Goal: Book appointment/travel/reservation

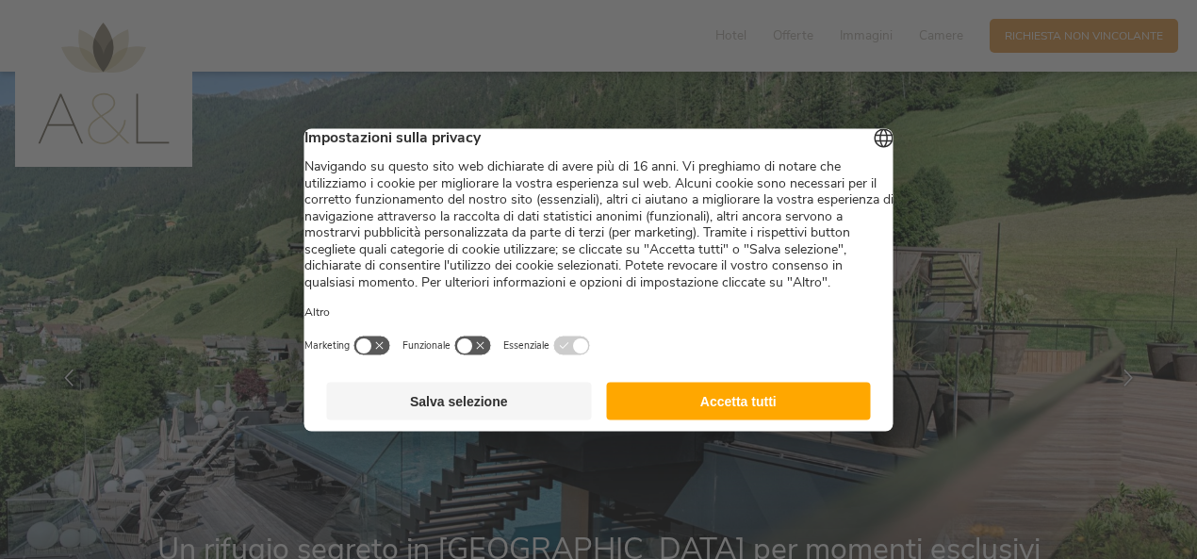
click at [526, 411] on button "Salva selezione" at bounding box center [459, 401] width 265 height 38
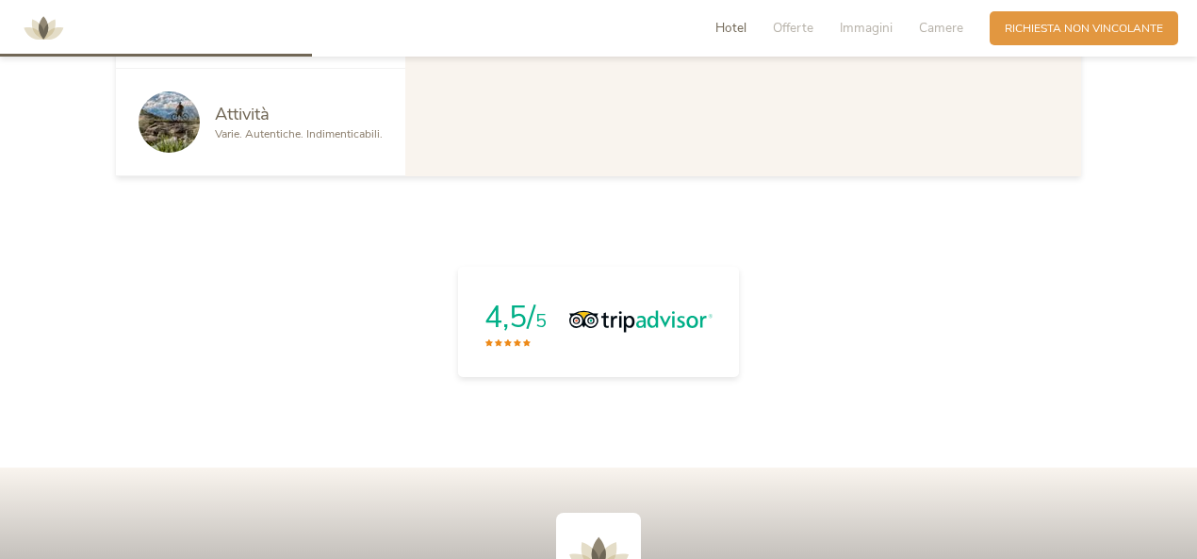
scroll to position [1291, 0]
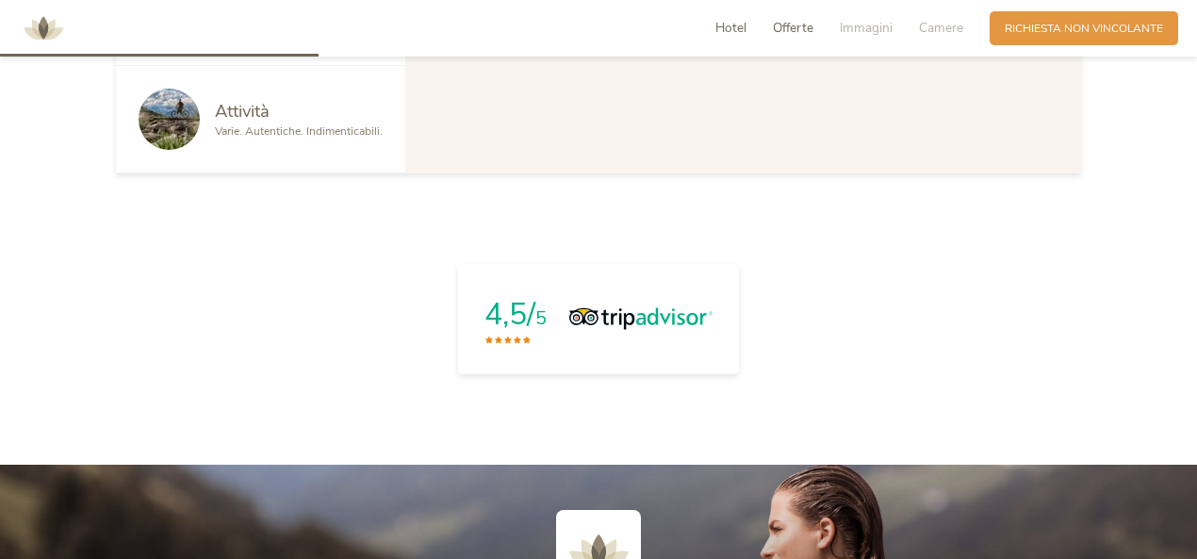
click at [795, 24] on span "Offerte" at bounding box center [793, 28] width 41 height 18
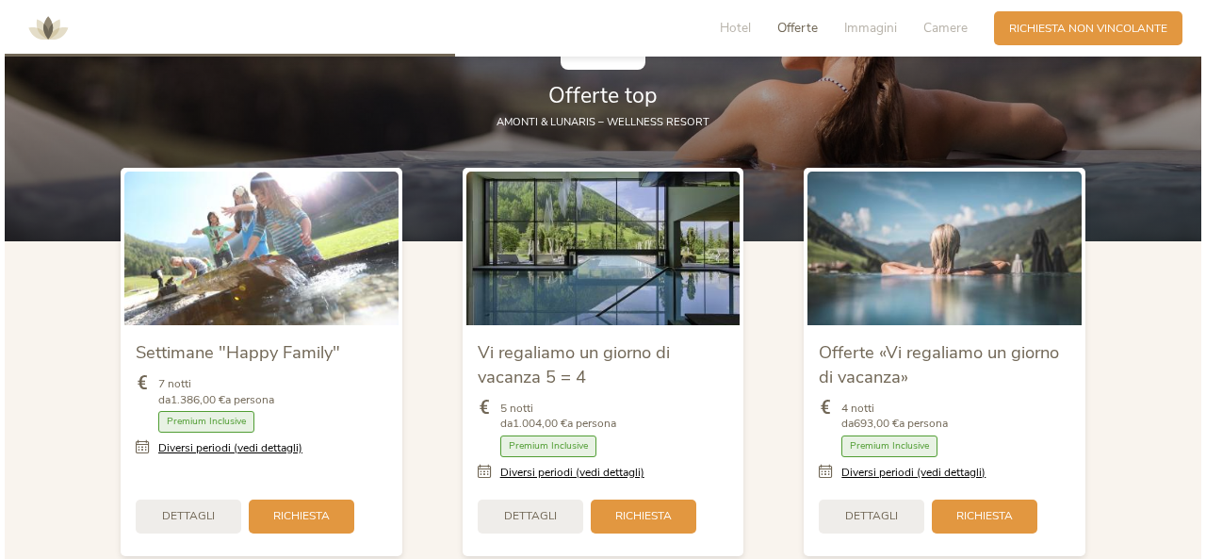
scroll to position [1823, 0]
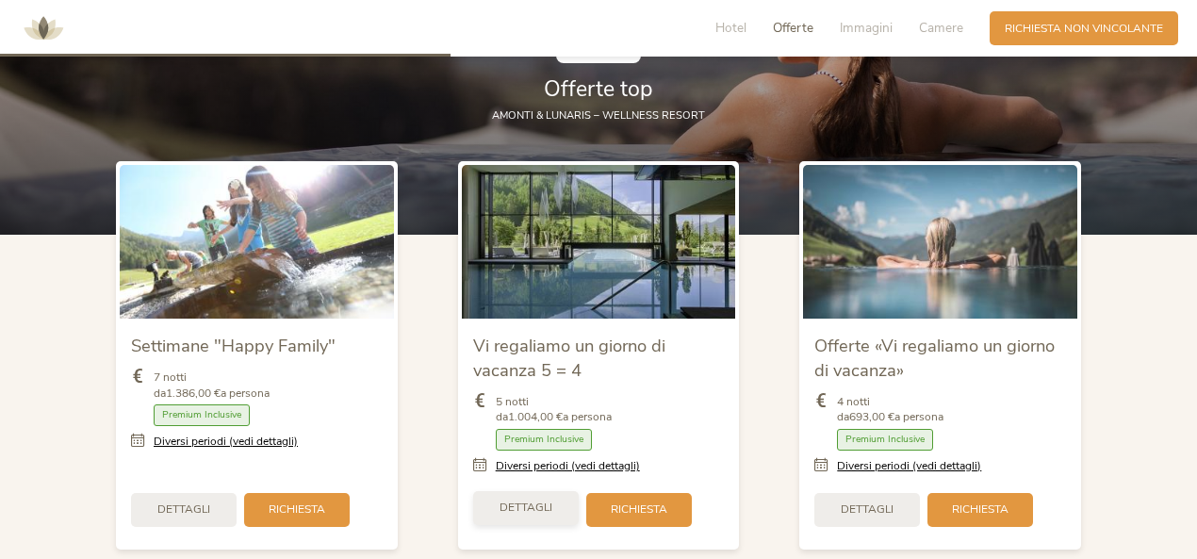
click at [522, 504] on div "Dettagli" at bounding box center [526, 508] width 106 height 34
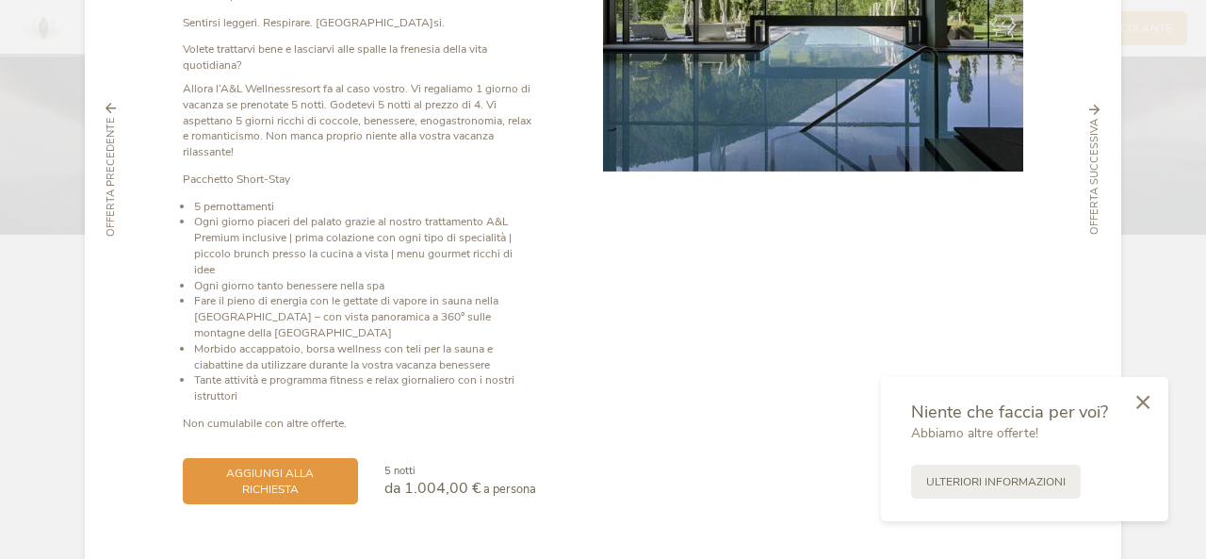
scroll to position [0, 0]
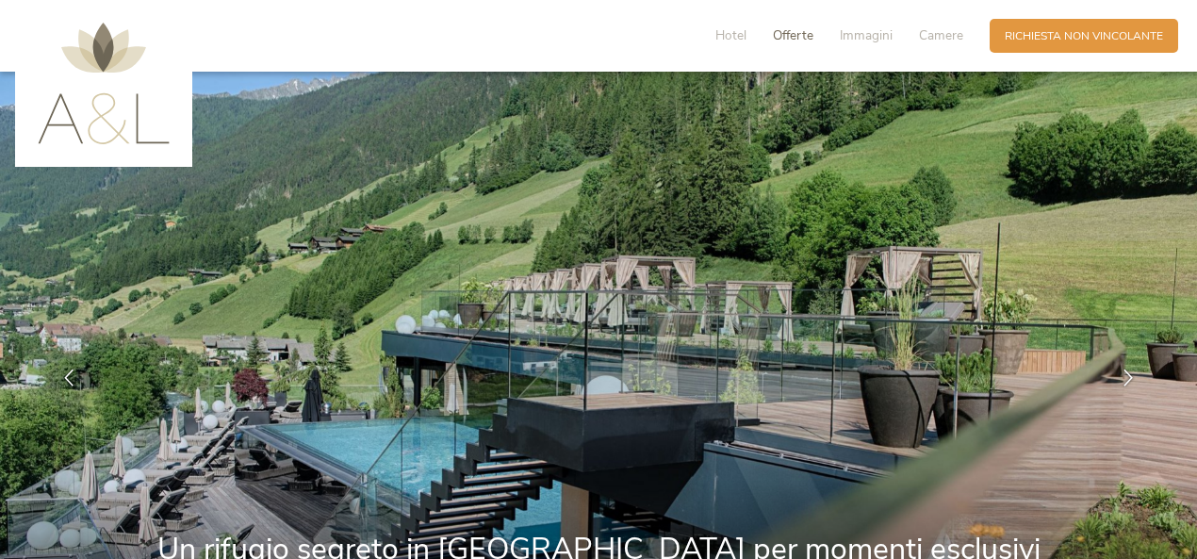
click at [801, 33] on span "Offerte" at bounding box center [793, 35] width 41 height 18
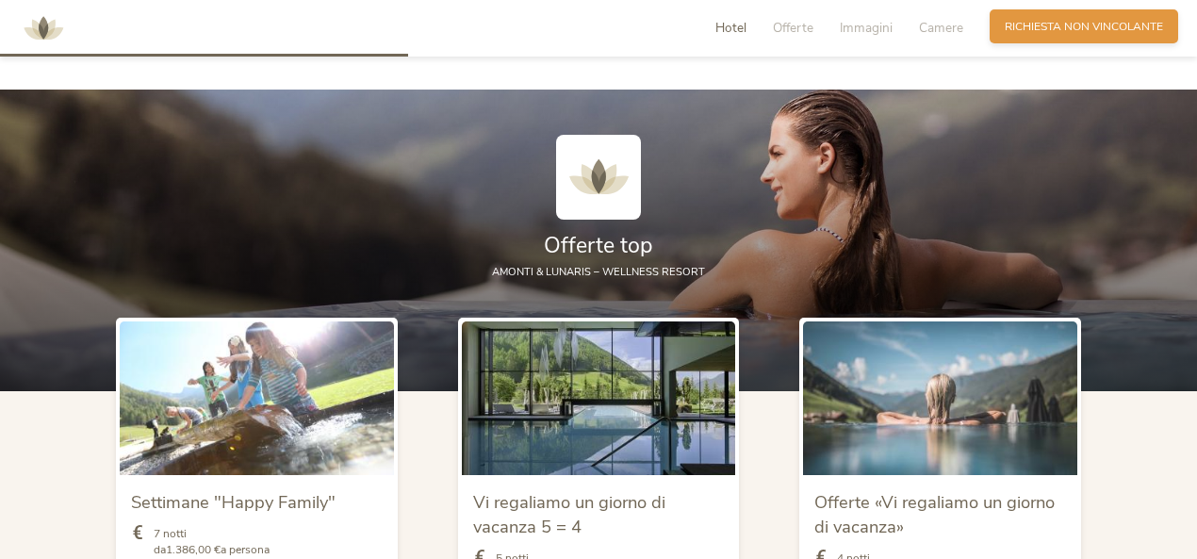
scroll to position [1668, 0]
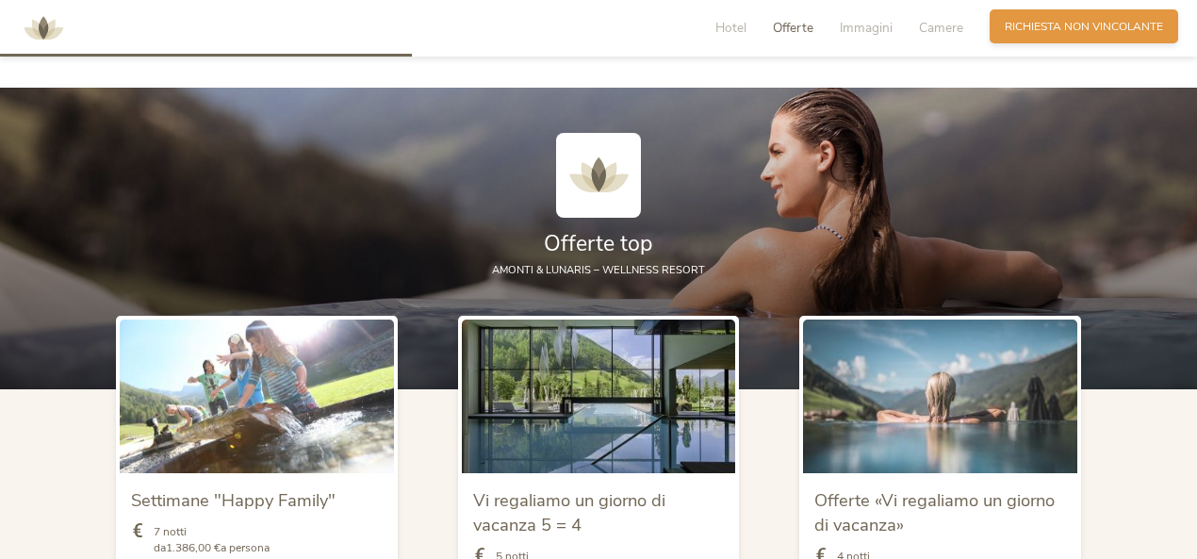
click at [1062, 25] on span "Richiesta non vincolante" at bounding box center [1084, 27] width 158 height 16
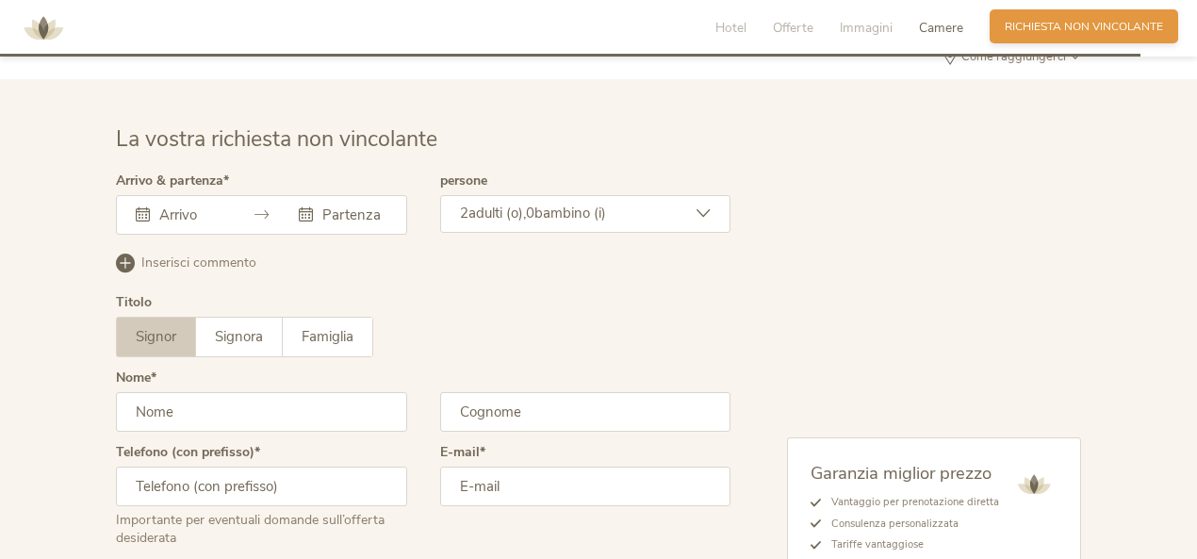
scroll to position [4671, 0]
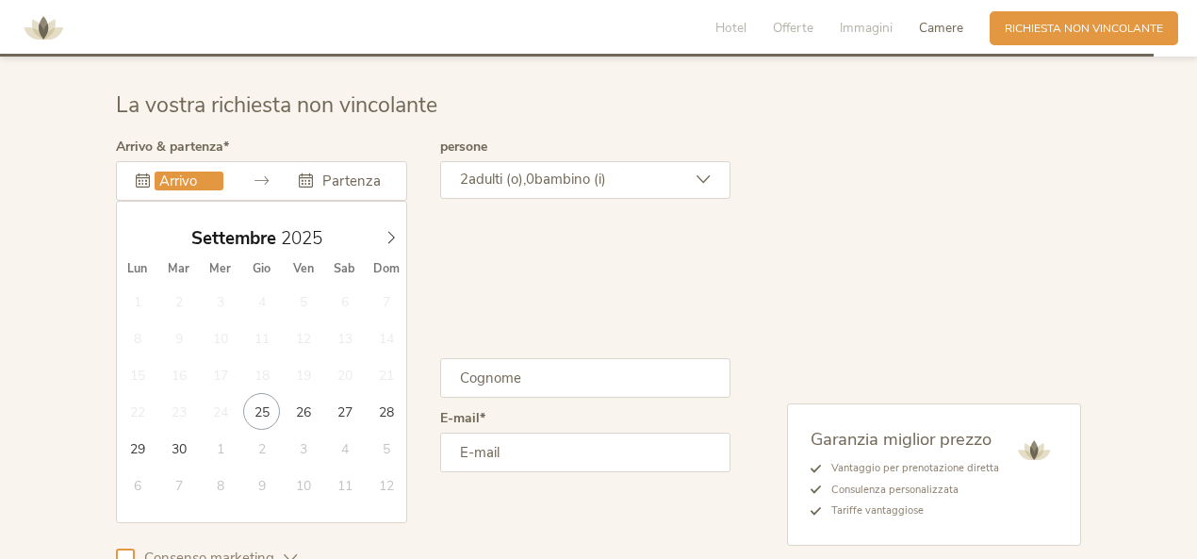
click at [208, 172] on input "text" at bounding box center [189, 181] width 69 height 19
click at [379, 225] on span at bounding box center [391, 234] width 32 height 26
type input "2026"
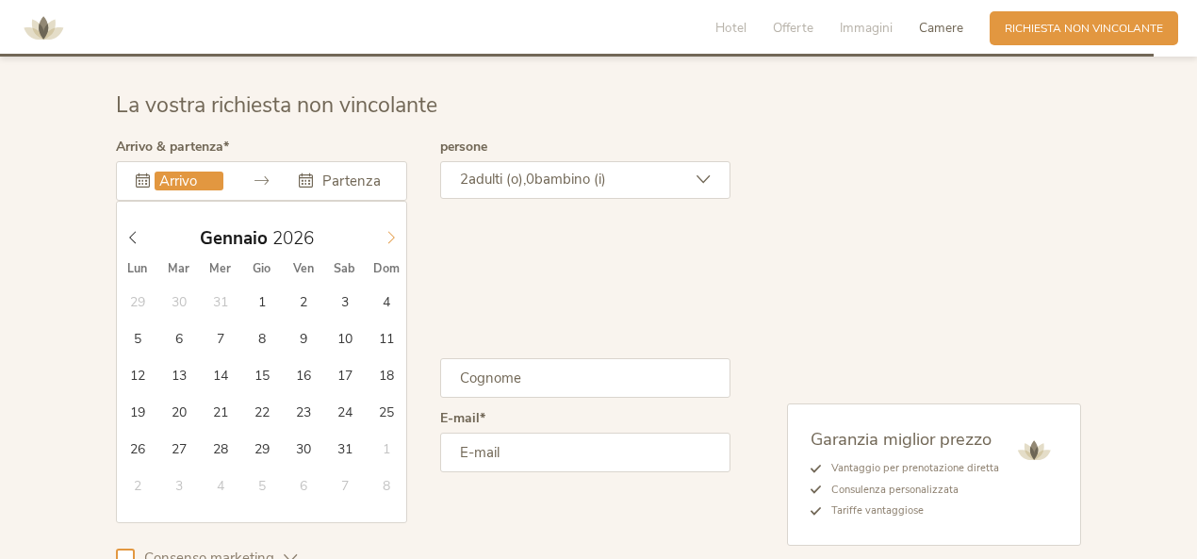
click at [379, 225] on span at bounding box center [391, 234] width 32 height 26
click at [140, 224] on span at bounding box center [133, 234] width 32 height 26
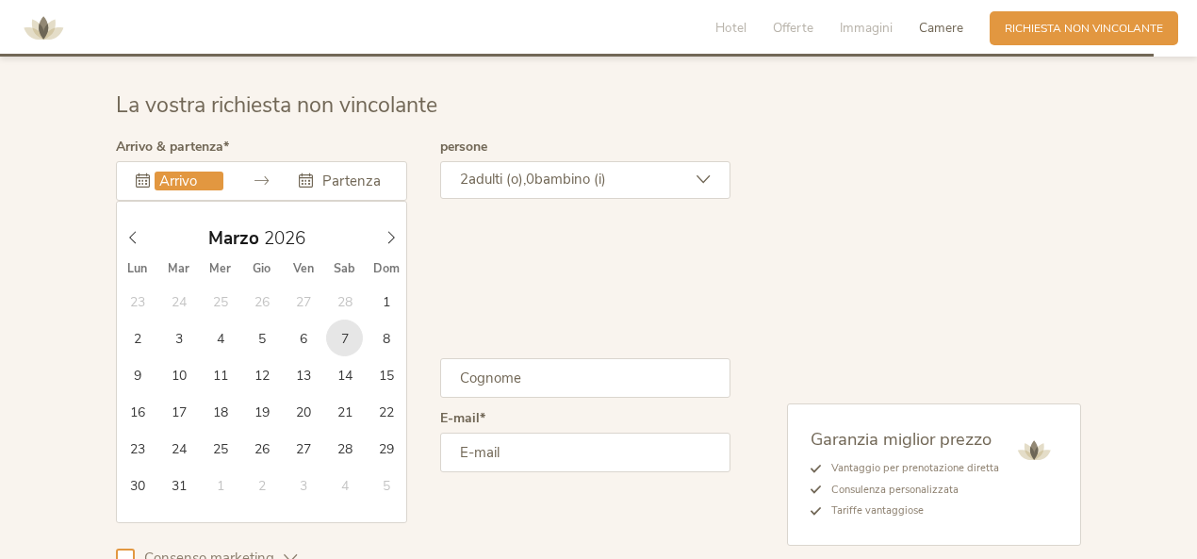
type input "07.03.2026"
type input "2026"
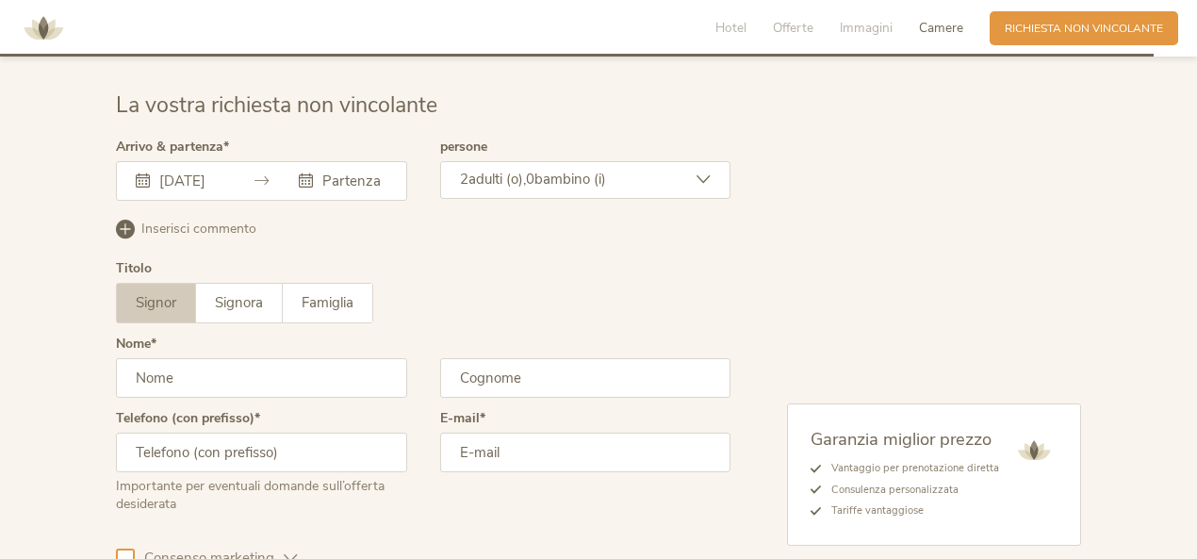
click at [565, 170] on span "bambino (i)" at bounding box center [570, 179] width 72 height 19
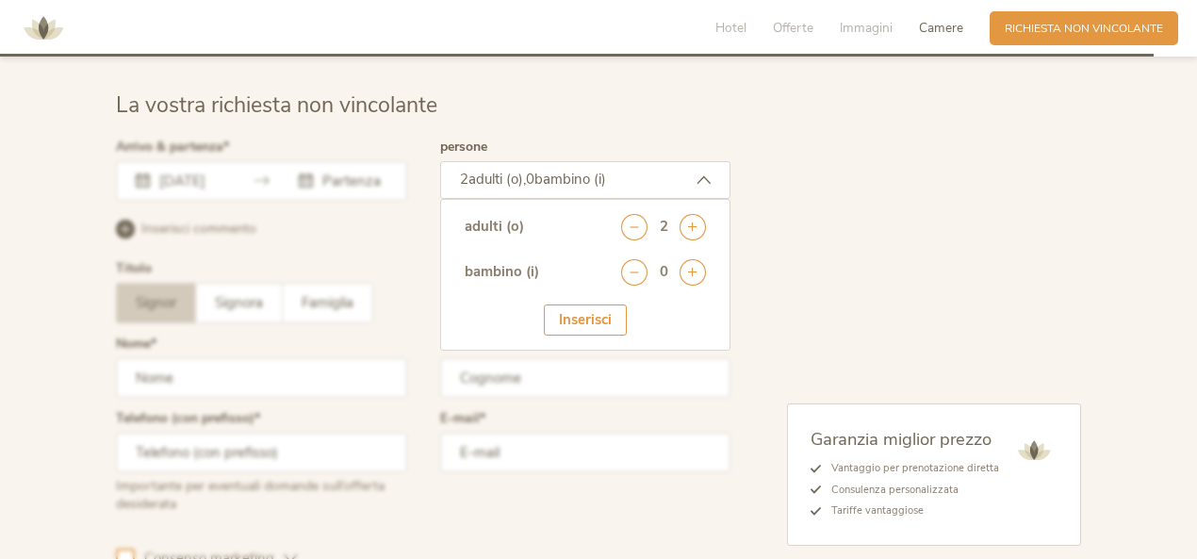
click at [368, 156] on div at bounding box center [423, 369] width 624 height 467
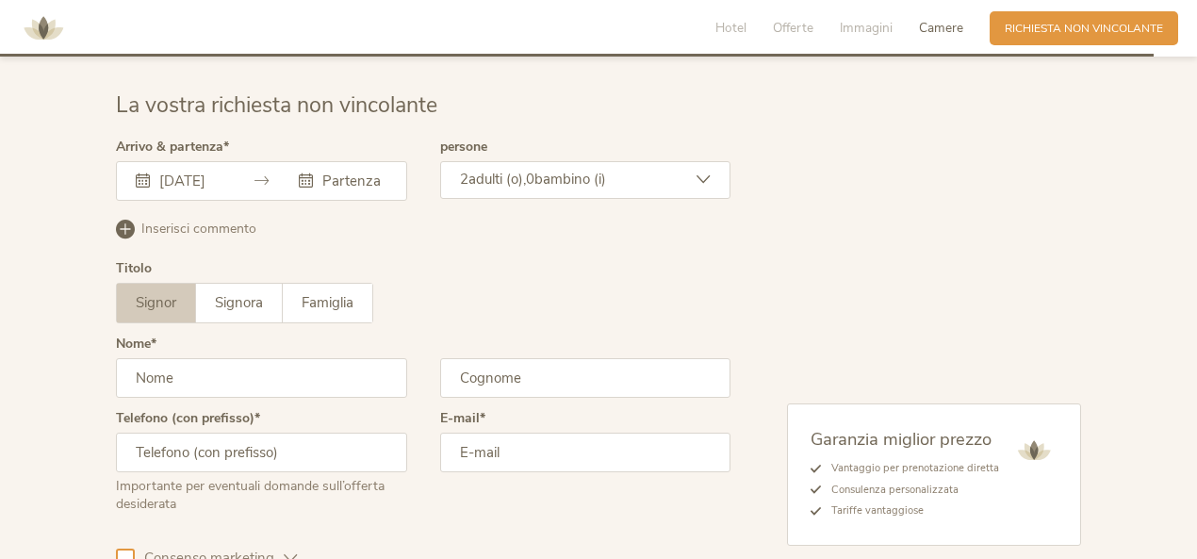
click at [367, 175] on div "07.03.2026" at bounding box center [261, 181] width 291 height 40
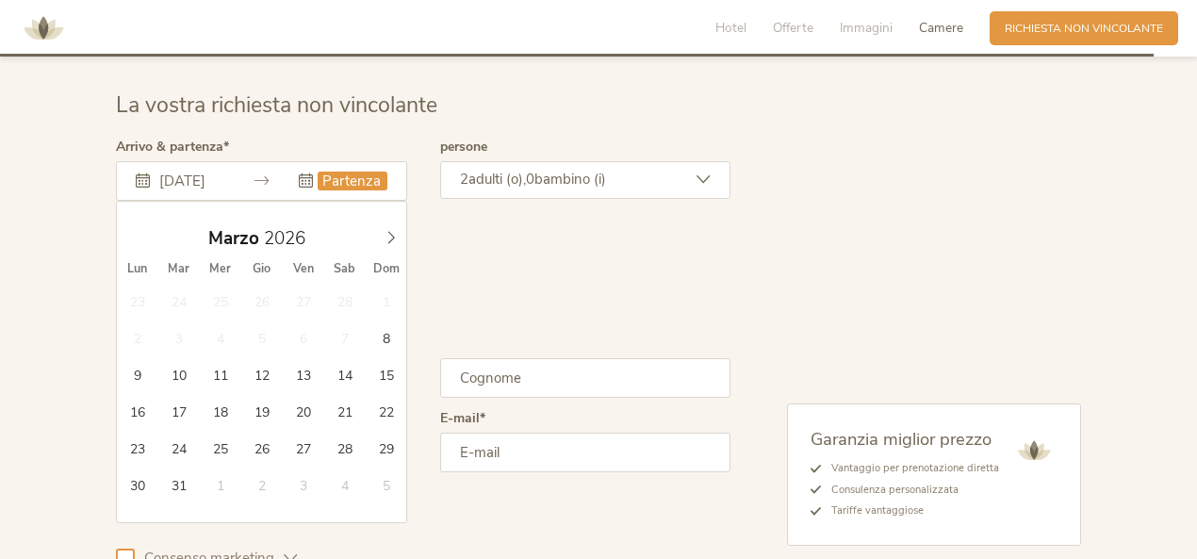
click at [362, 172] on input "text" at bounding box center [352, 181] width 69 height 19
type input "14.03.2026"
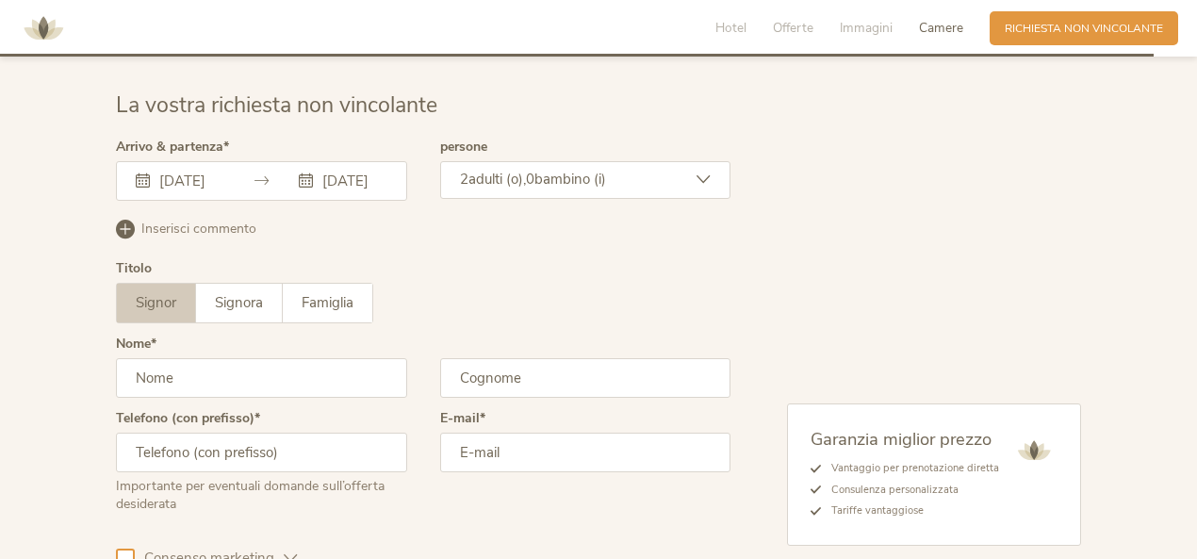
click at [620, 163] on div "2 adulti (o), 0 bambino (i)" at bounding box center [585, 180] width 291 height 38
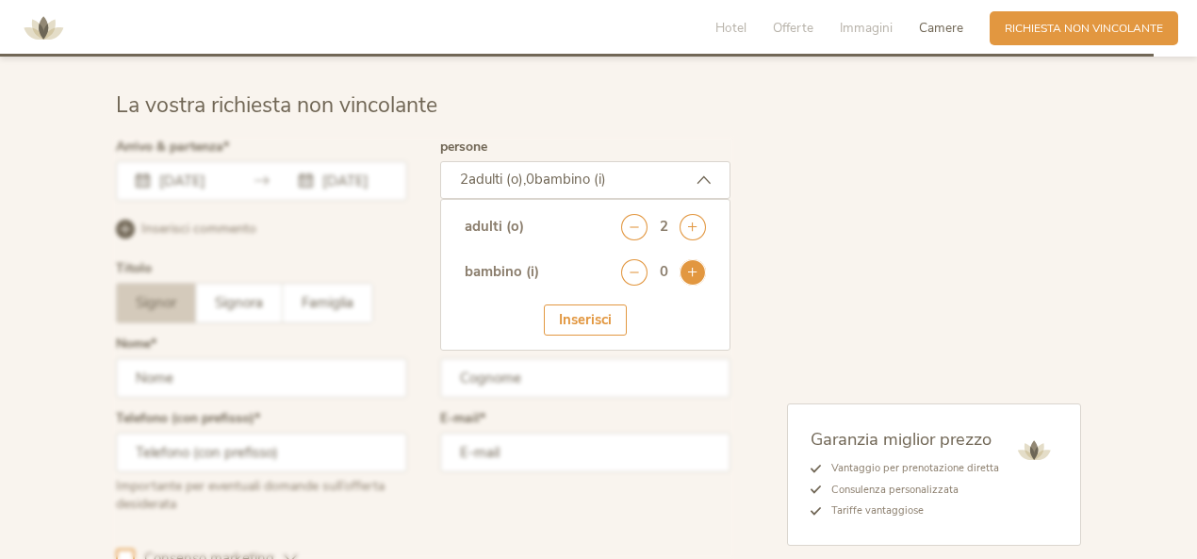
click at [694, 259] on icon at bounding box center [693, 272] width 26 height 26
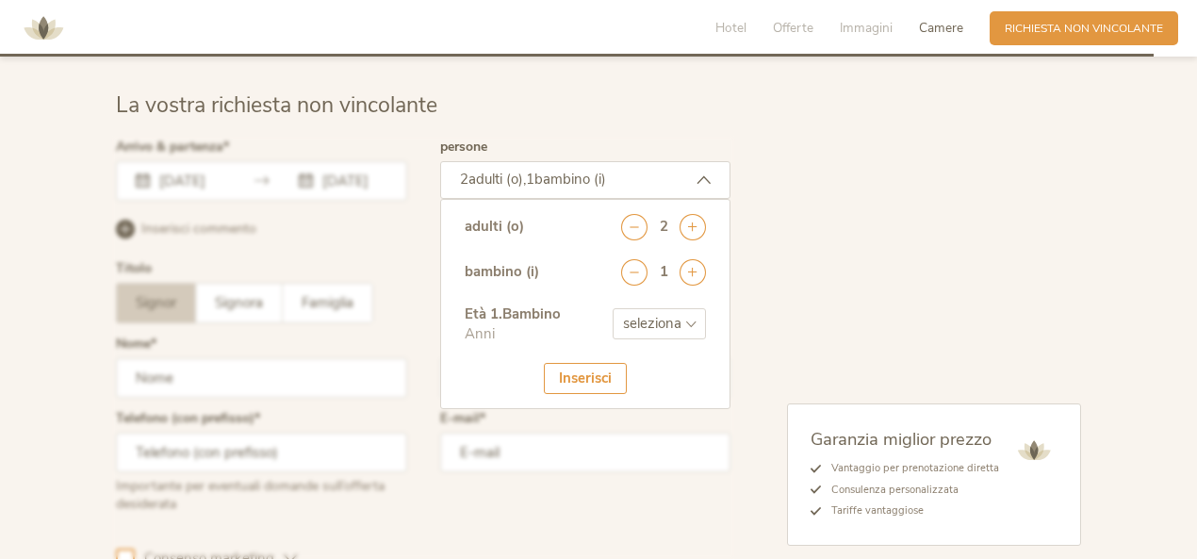
click at [650, 308] on select "seleziona 0 1 2 3 4 5 6 7 8 9 10 11 12 13 14 15 16 17" at bounding box center [659, 323] width 93 height 31
select select "0"
click at [613, 308] on select "seleziona 0 1 2 3 4 5 6 7 8 9 10 11 12 13 14 15 16 17" at bounding box center [659, 323] width 93 height 31
click at [589, 363] on div "Inserisci" at bounding box center [585, 378] width 83 height 31
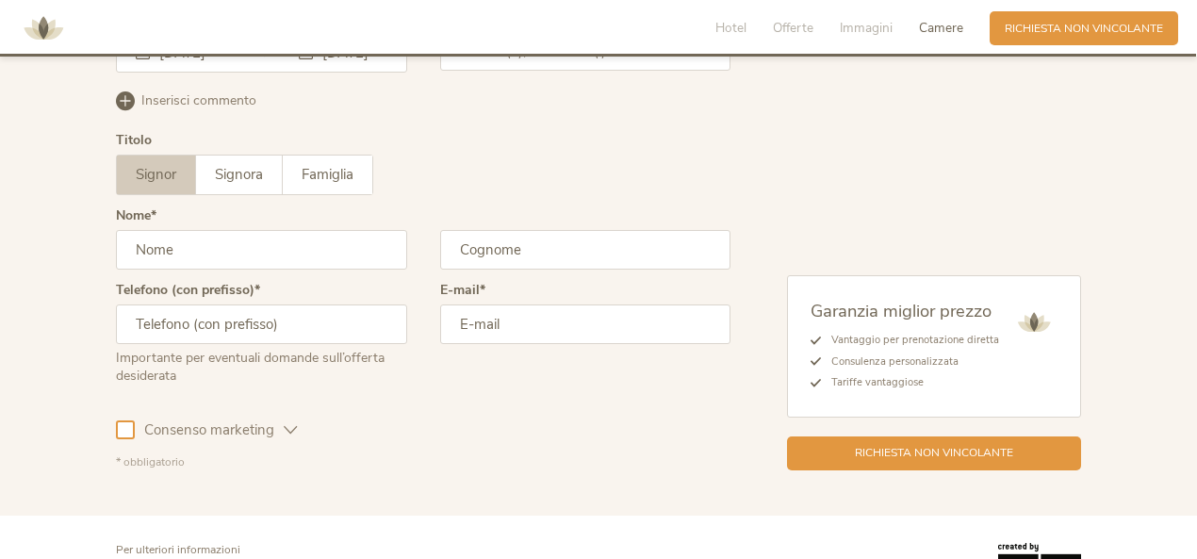
scroll to position [4844, 0]
